Goal: Information Seeking & Learning: Check status

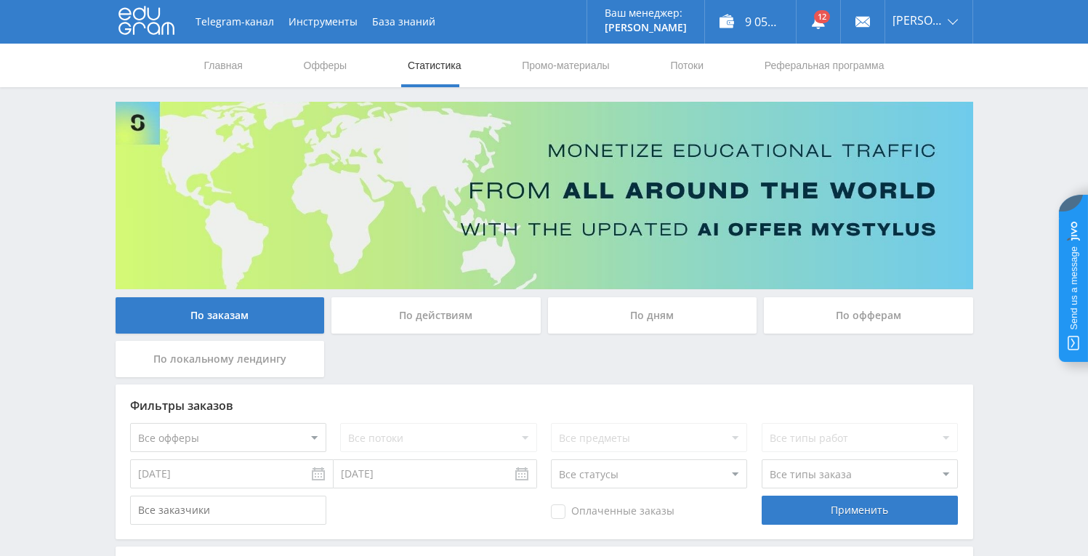
click at [611, 312] on div "По дням" at bounding box center [652, 315] width 209 height 36
click at [0, 0] on input "По дням" at bounding box center [0, 0] width 0 height 0
